Goal: Transaction & Acquisition: Purchase product/service

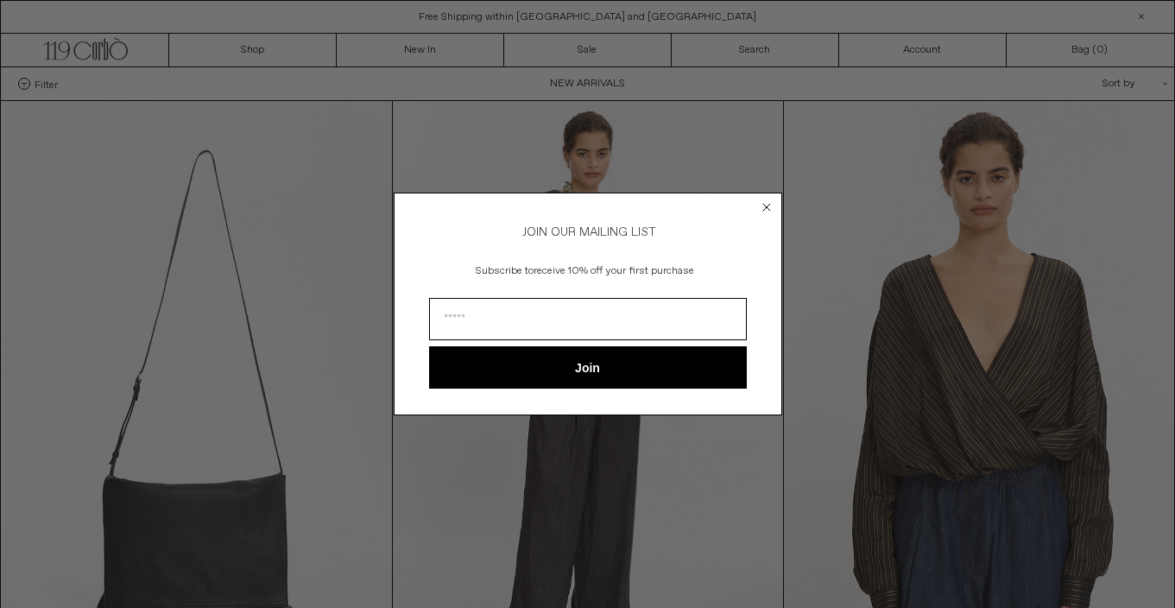
click at [764, 204] on icon "Close dialog" at bounding box center [766, 207] width 7 height 7
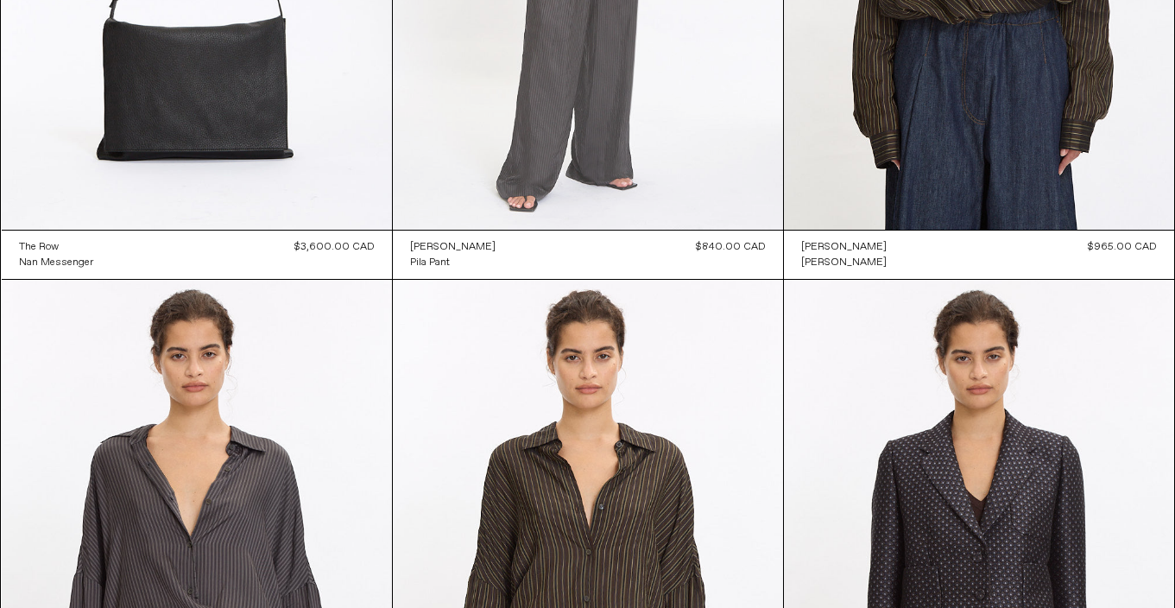
scroll to position [705, 0]
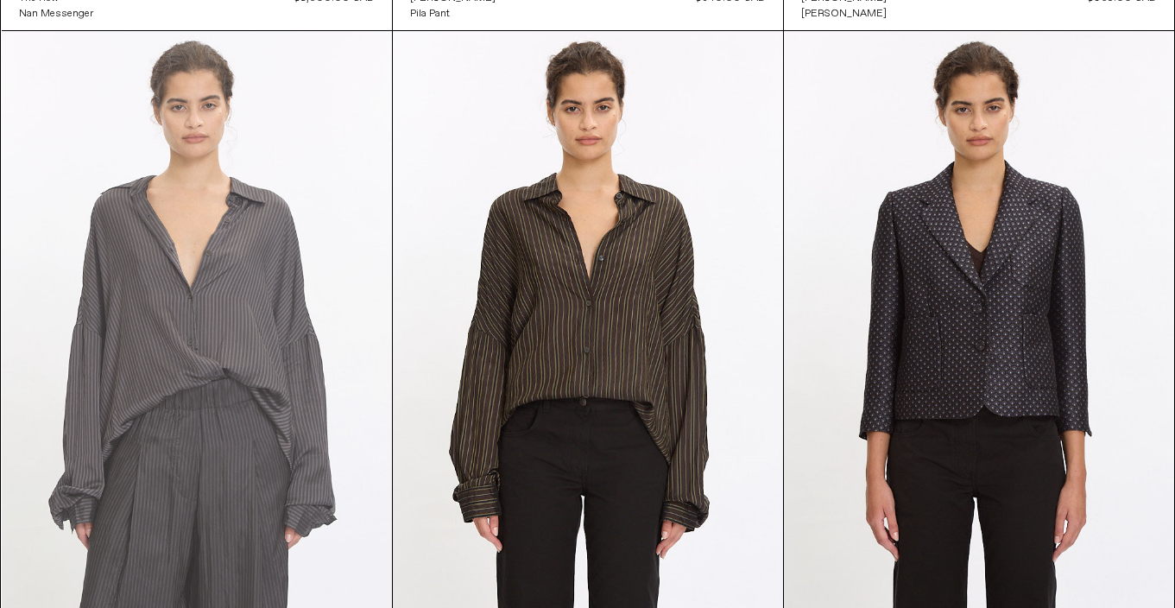
click at [250, 312] on at bounding box center [197, 323] width 390 height 585
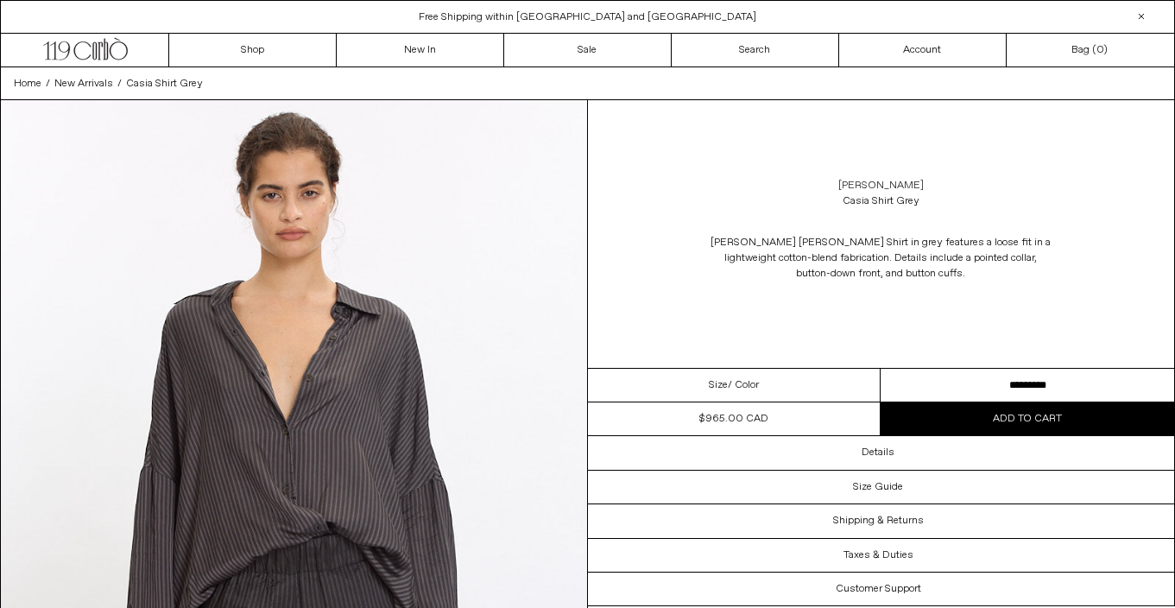
drag, startPoint x: 941, startPoint y: 211, endPoint x: 836, endPoint y: 190, distance: 107.4
click at [836, 186] on div "[PERSON_NAME] Casia Shirt Grey" at bounding box center [881, 193] width 587 height 48
drag, startPoint x: 817, startPoint y: 175, endPoint x: 919, endPoint y: 211, distance: 107.9
click at [919, 211] on div "[PERSON_NAME] Casia Shirt Grey" at bounding box center [881, 193] width 587 height 48
copy div "[PERSON_NAME] Casia Shirt Grey"
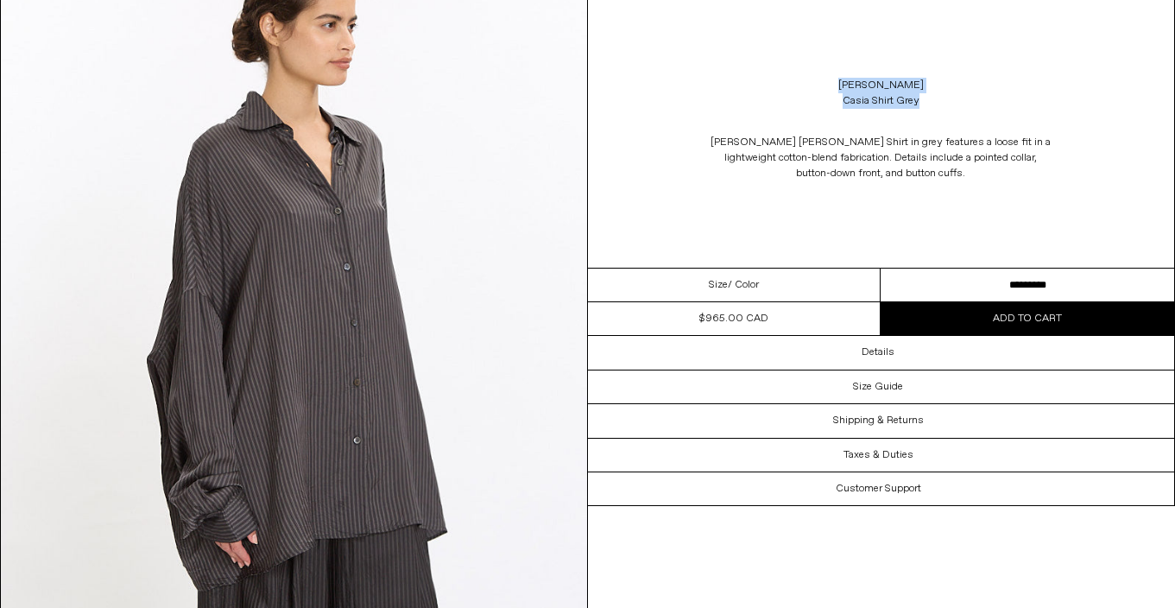
scroll to position [2473, 0]
